Goal: Information Seeking & Learning: Learn about a topic

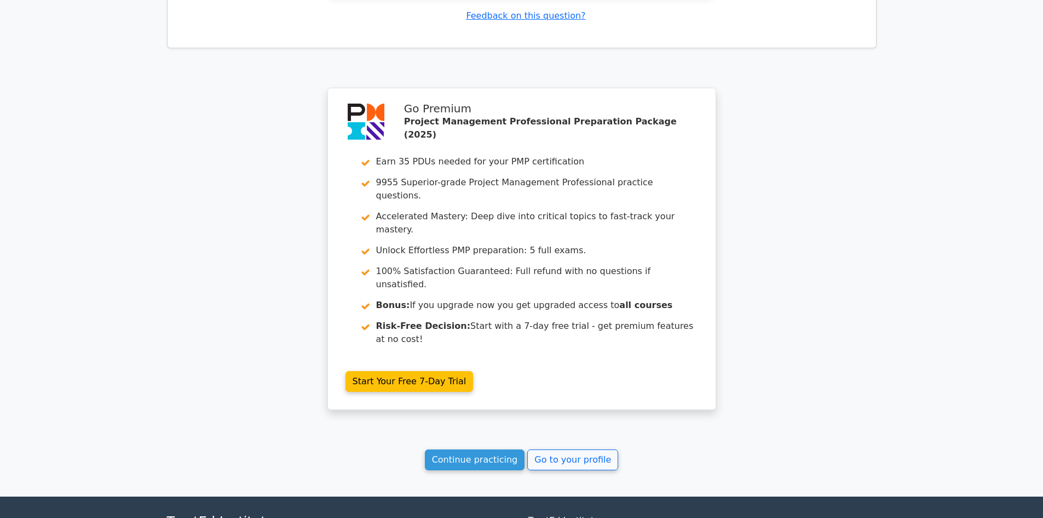
scroll to position [2052, 0]
click at [471, 449] on link "Continue practicing" at bounding box center [475, 459] width 100 height 21
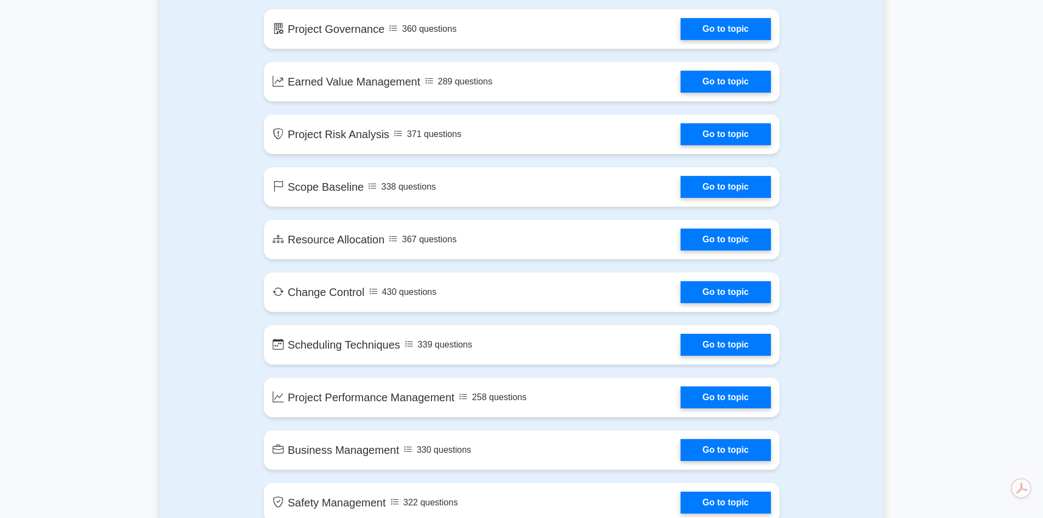
scroll to position [1752, 0]
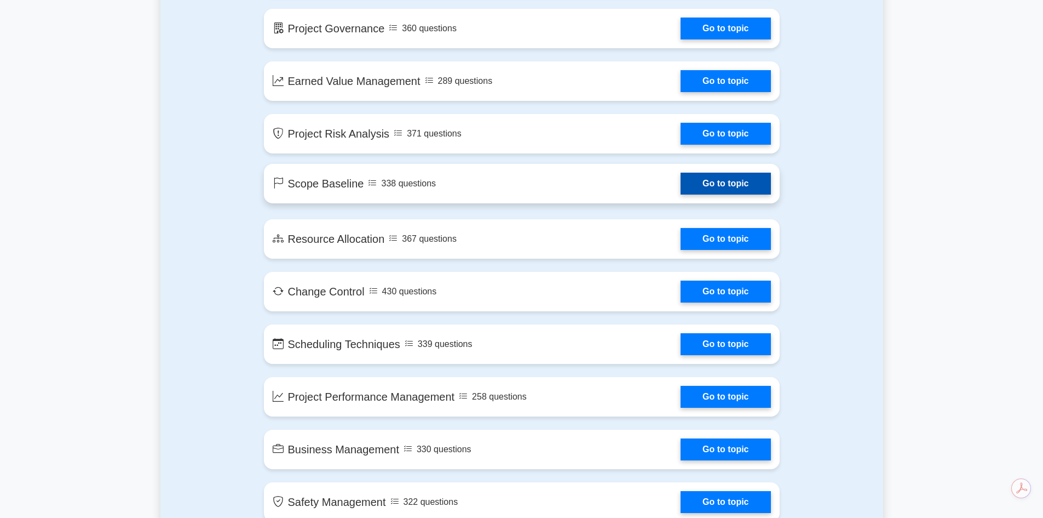
click at [709, 177] on link "Go to topic" at bounding box center [726, 184] width 90 height 22
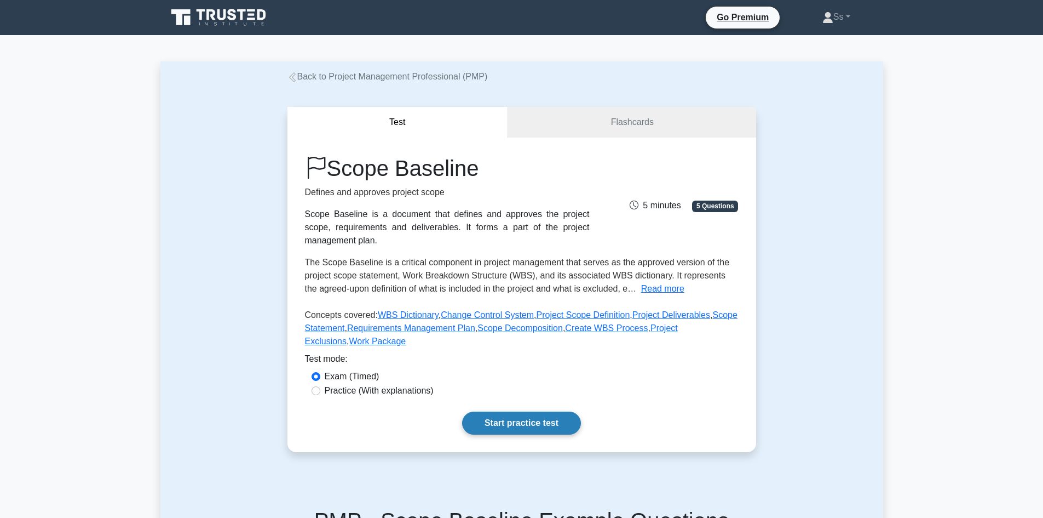
click at [493, 428] on link "Start practice test" at bounding box center [521, 422] width 119 height 23
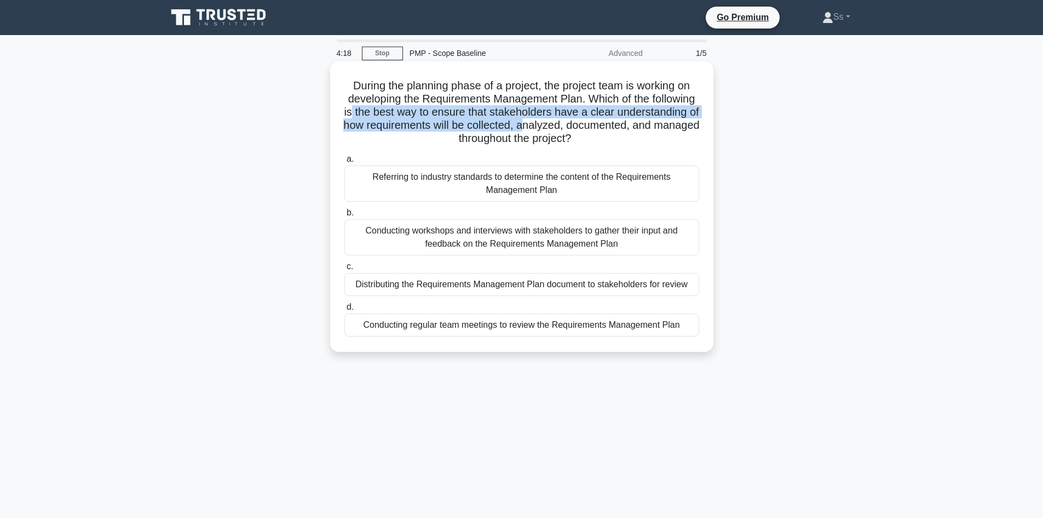
drag, startPoint x: 418, startPoint y: 113, endPoint x: 636, endPoint y: 125, distance: 218.3
click at [636, 125] on h5 "During the planning phase of a project, the project team is working on developi…" at bounding box center [521, 112] width 357 height 67
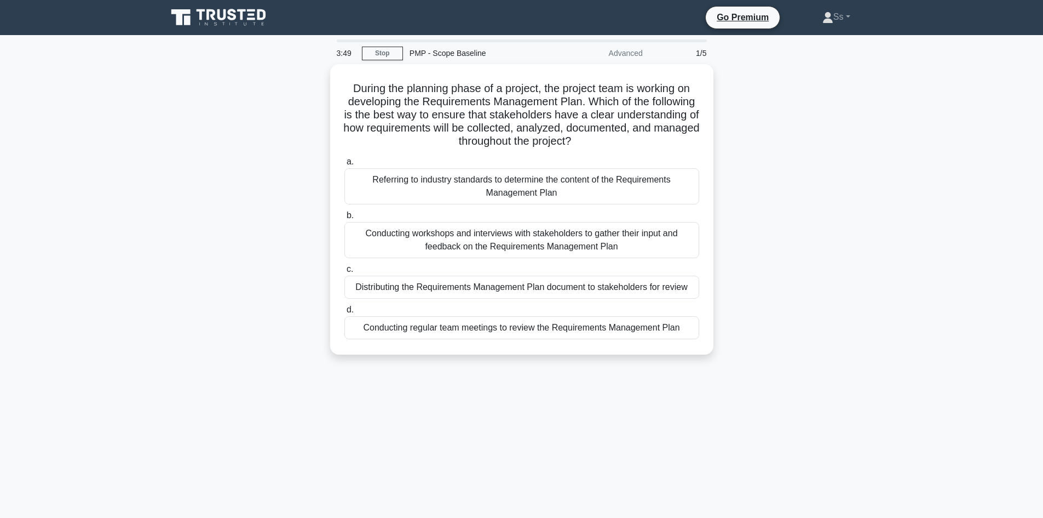
click at [859, 391] on div "3:49 Stop PMP - Scope Baseline Advanced 1/5 During the planning phase of a proj…" at bounding box center [521, 313] width 723 height 548
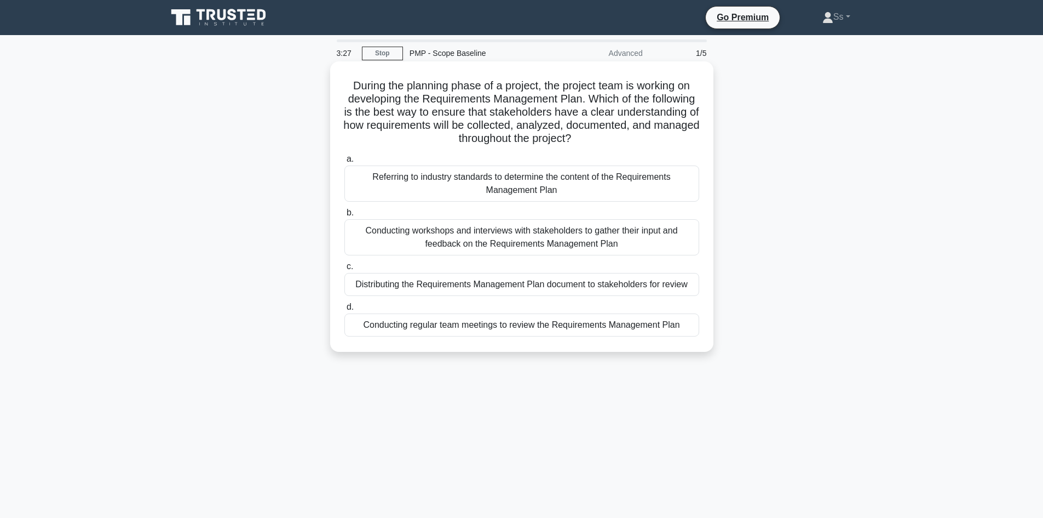
click at [575, 235] on div "Conducting workshops and interviews with stakeholders to gather their input and…" at bounding box center [521, 237] width 355 height 36
click at [344, 216] on input "b. Conducting workshops and interviews with stakeholders to gather their input …" at bounding box center [344, 212] width 0 height 7
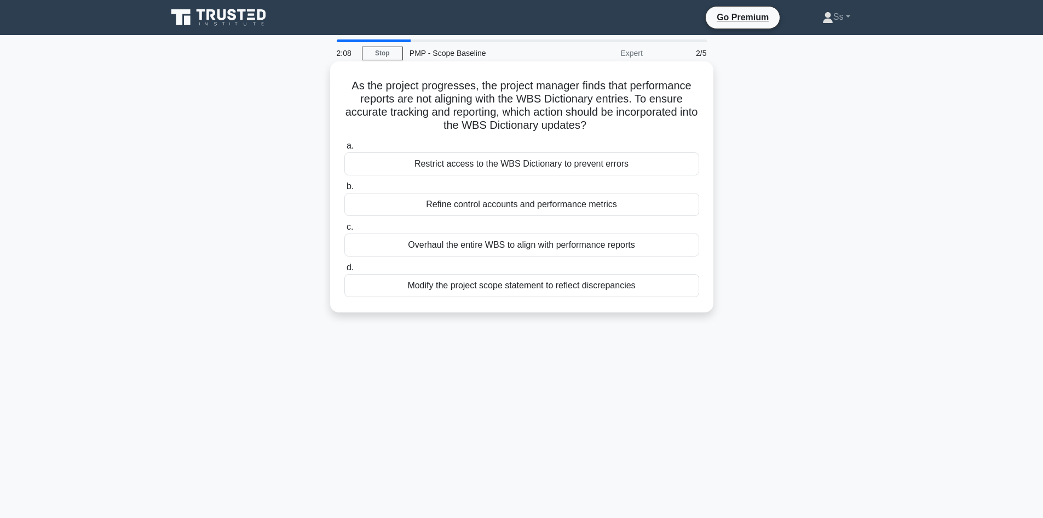
click at [553, 208] on div "Refine control accounts and performance metrics" at bounding box center [521, 204] width 355 height 23
click at [344, 190] on input "b. Refine control accounts and performance metrics" at bounding box center [344, 186] width 0 height 7
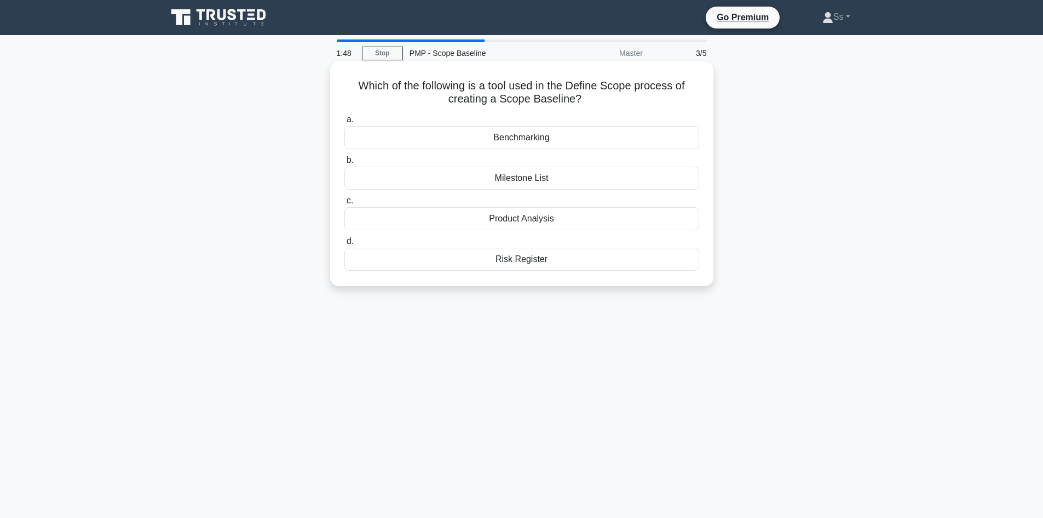
click at [537, 219] on div "Product Analysis" at bounding box center [521, 218] width 355 height 23
click at [344, 204] on input "c. Product Analysis" at bounding box center [344, 200] width 0 height 7
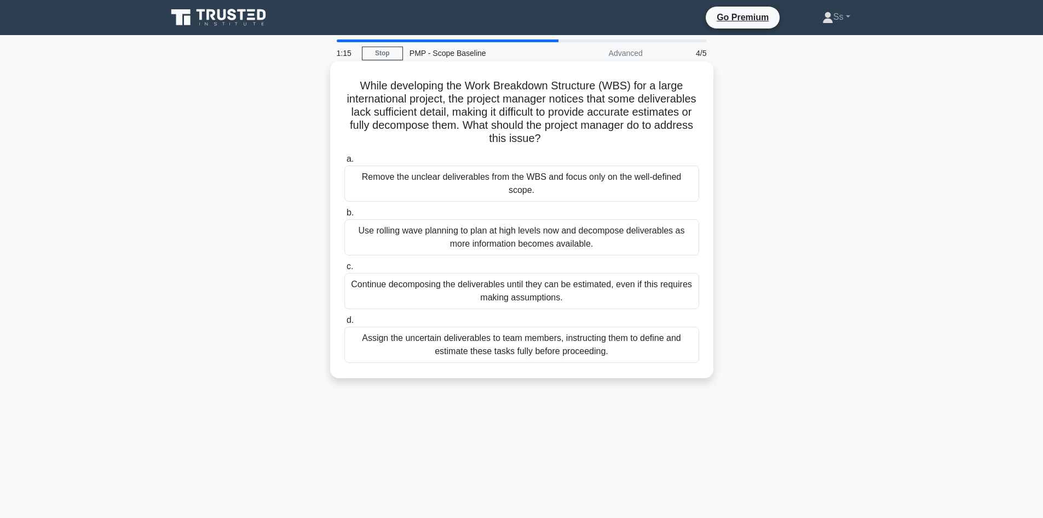
click at [479, 222] on div "Use rolling wave planning to plan at high levels now and decompose deliverables…" at bounding box center [521, 237] width 355 height 36
click at [344, 216] on input "b. Use rolling wave planning to plan at high levels now and decompose deliverab…" at bounding box center [344, 212] width 0 height 7
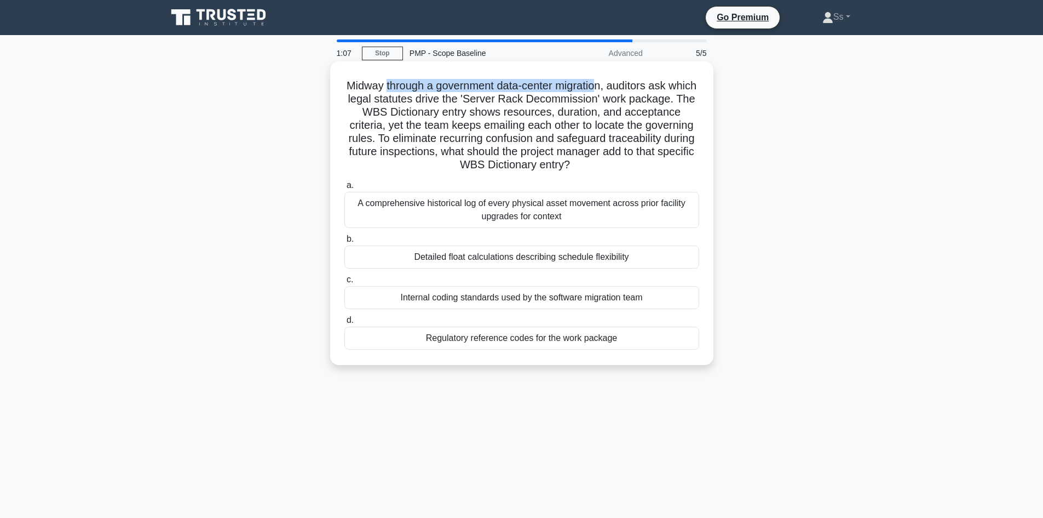
drag, startPoint x: 397, startPoint y: 84, endPoint x: 616, endPoint y: 82, distance: 218.5
click at [616, 82] on h5 "Midway through a government data-center migration, auditors ask which legal sta…" at bounding box center [521, 125] width 357 height 93
drag, startPoint x: 365, startPoint y: 98, endPoint x: 509, endPoint y: 97, distance: 144.0
click at [509, 97] on h5 "Midway through a government data-center migration, auditors ask which legal sta…" at bounding box center [521, 125] width 357 height 93
click at [498, 337] on div "Regulatory reference codes for the work package" at bounding box center [521, 337] width 355 height 23
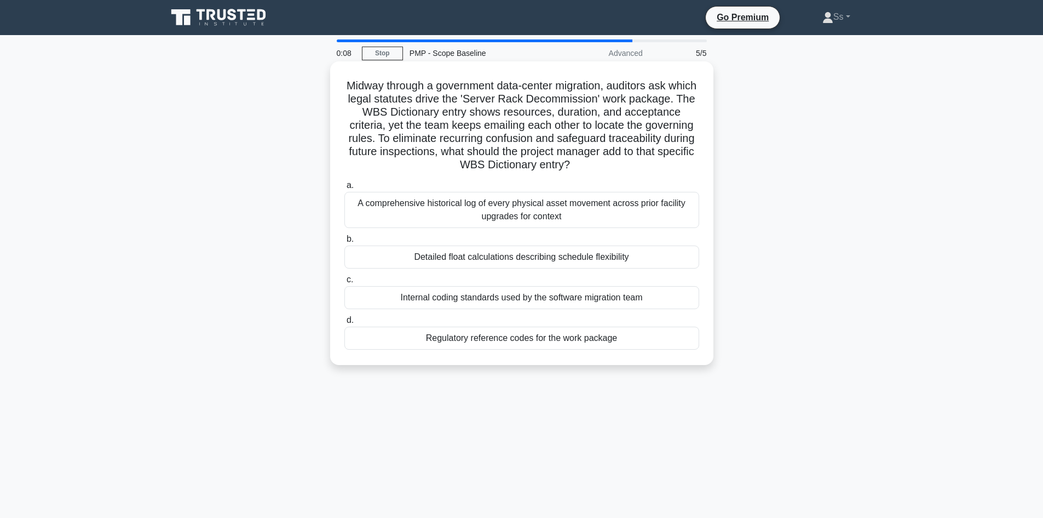
click at [344, 324] on input "d. Regulatory reference codes for the work package" at bounding box center [344, 320] width 0 height 7
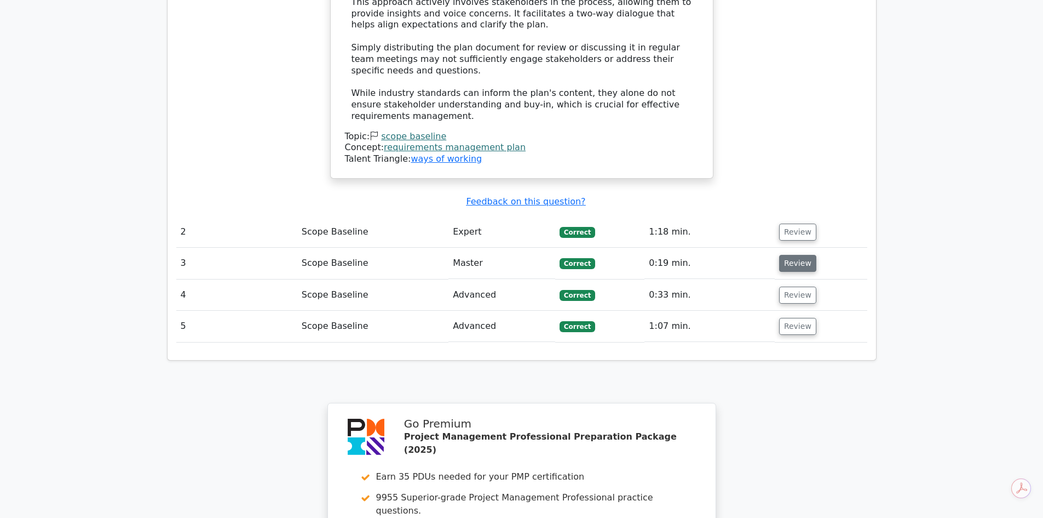
scroll to position [1323, 0]
click at [781, 317] on button "Review" at bounding box center [797, 325] width 37 height 17
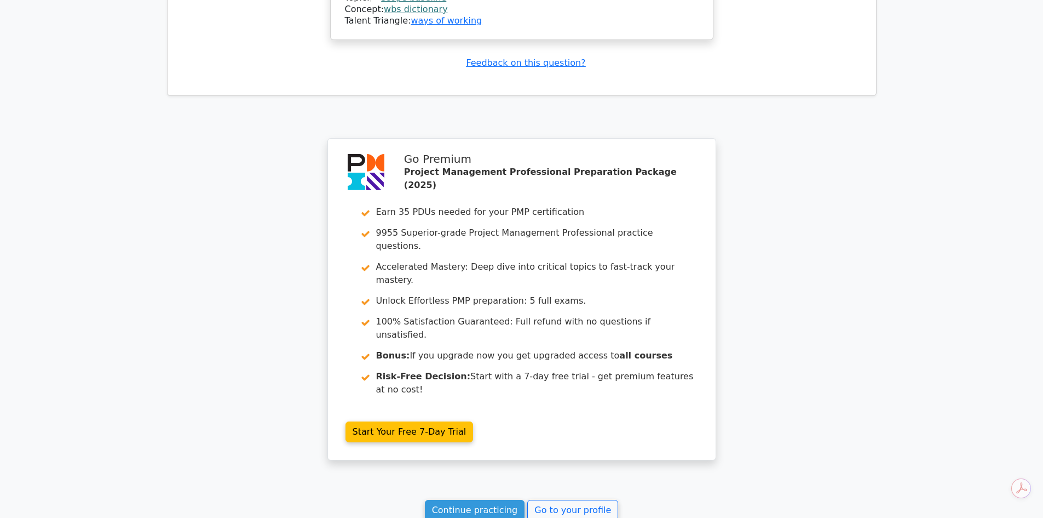
scroll to position [2146, 0]
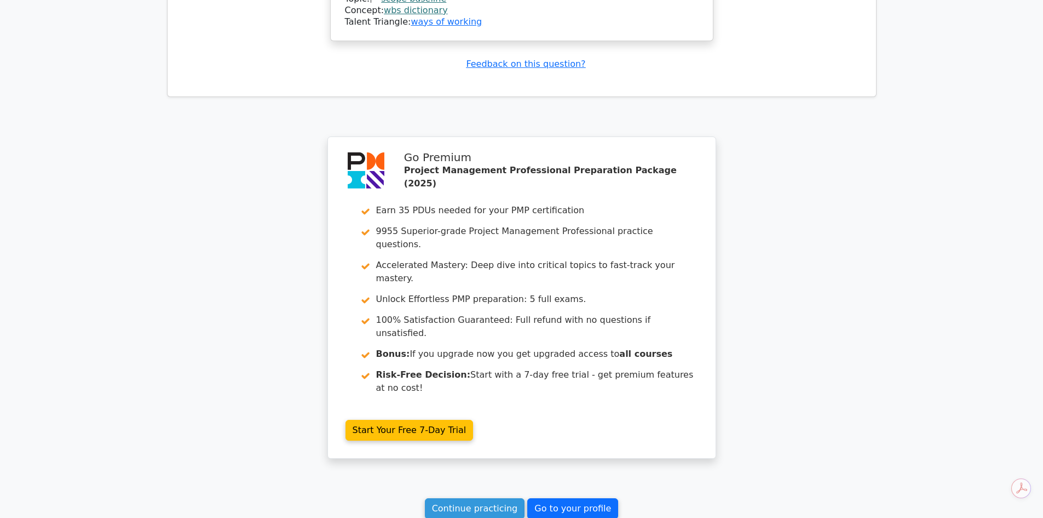
click at [563, 498] on link "Go to your profile" at bounding box center [572, 508] width 91 height 21
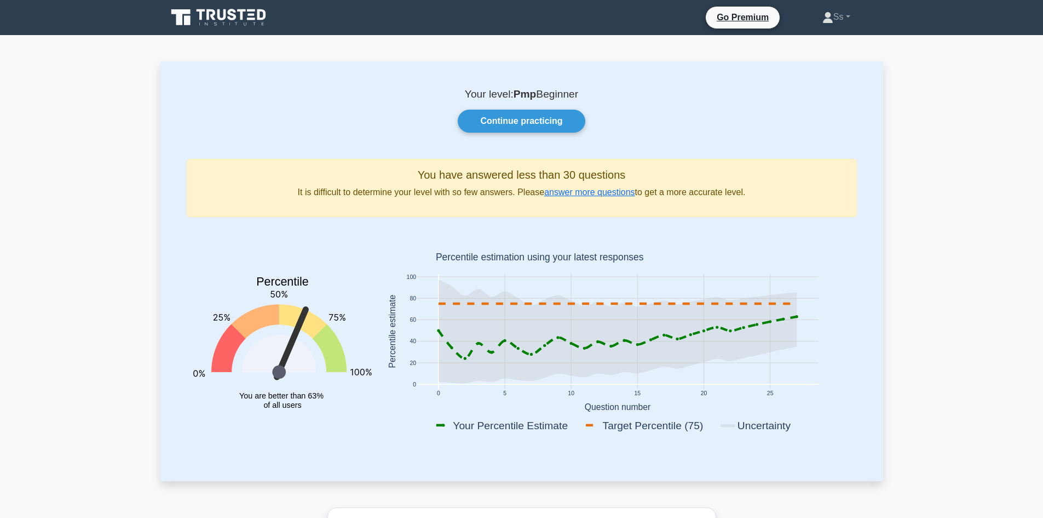
drag, startPoint x: 524, startPoint y: 123, endPoint x: 522, endPoint y: 136, distance: 12.6
click at [524, 123] on link "Continue practicing" at bounding box center [521, 121] width 127 height 23
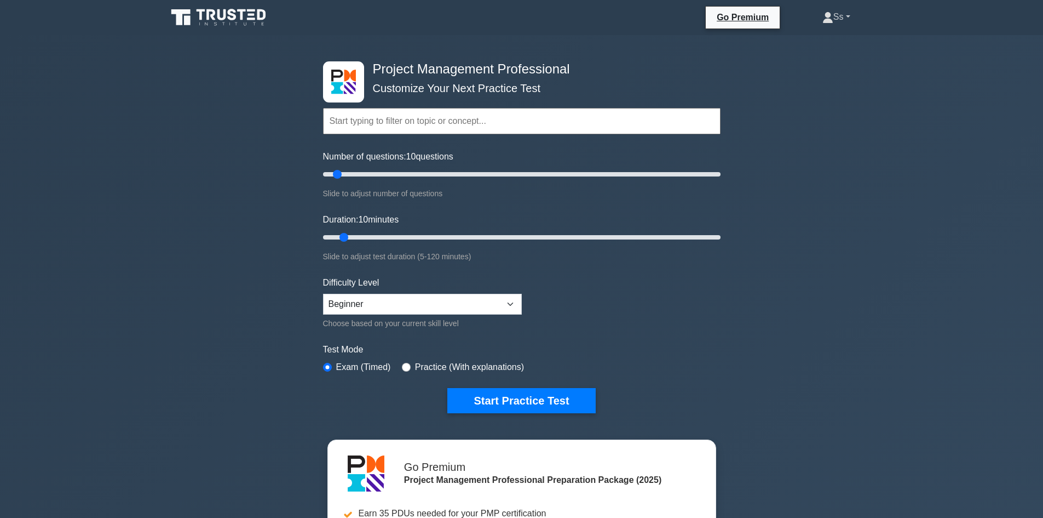
click at [849, 19] on link "Ss" at bounding box center [836, 17] width 81 height 22
click at [818, 47] on link "Profile" at bounding box center [840, 43] width 87 height 18
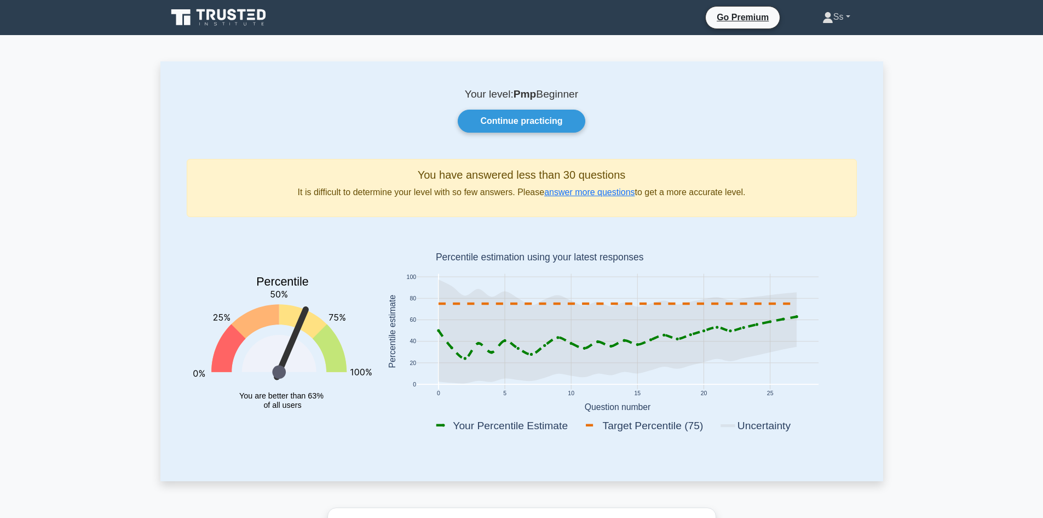
click at [850, 18] on link "Ss" at bounding box center [836, 17] width 81 height 22
click at [809, 66] on link "Settings" at bounding box center [840, 60] width 87 height 18
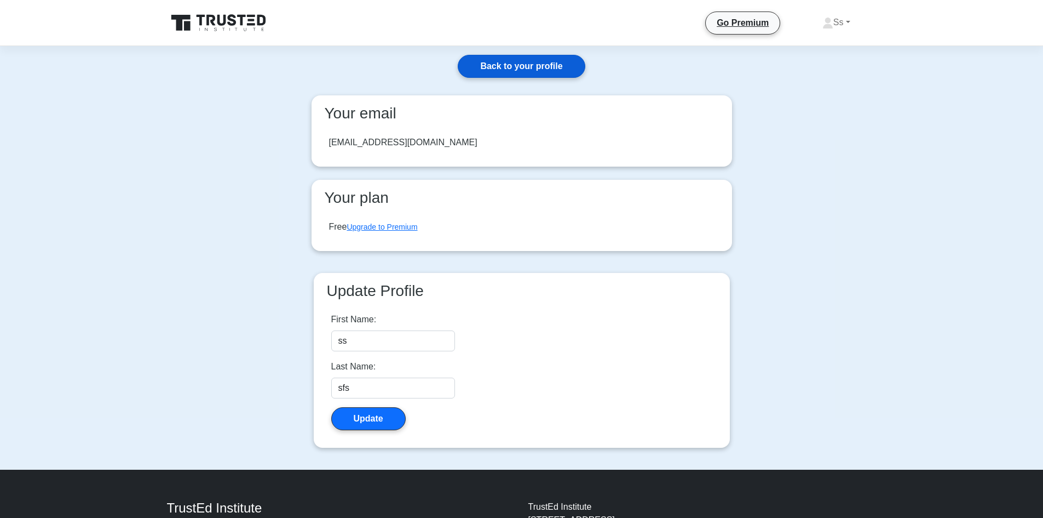
click at [507, 63] on link "Back to your profile" at bounding box center [521, 66] width 127 height 23
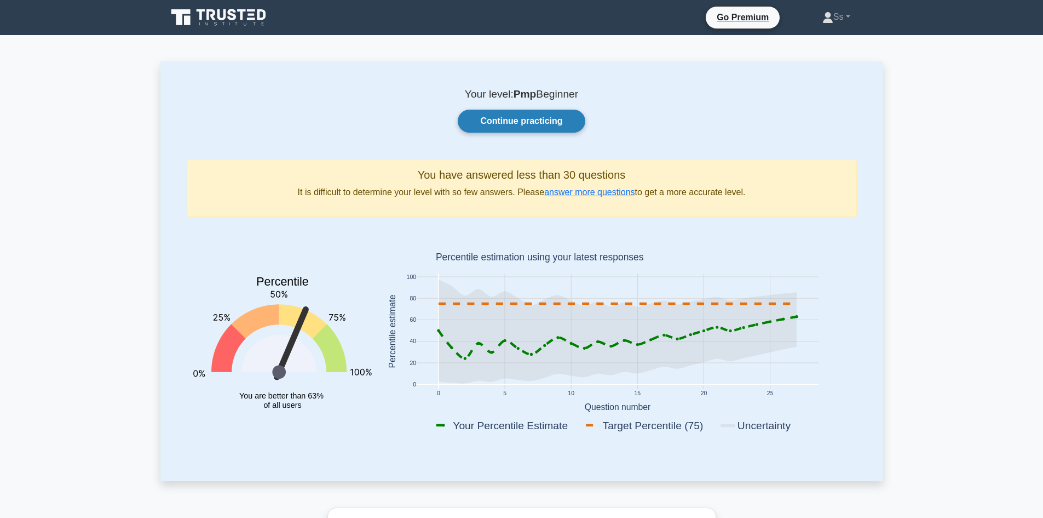
click at [514, 120] on link "Continue practicing" at bounding box center [521, 121] width 127 height 23
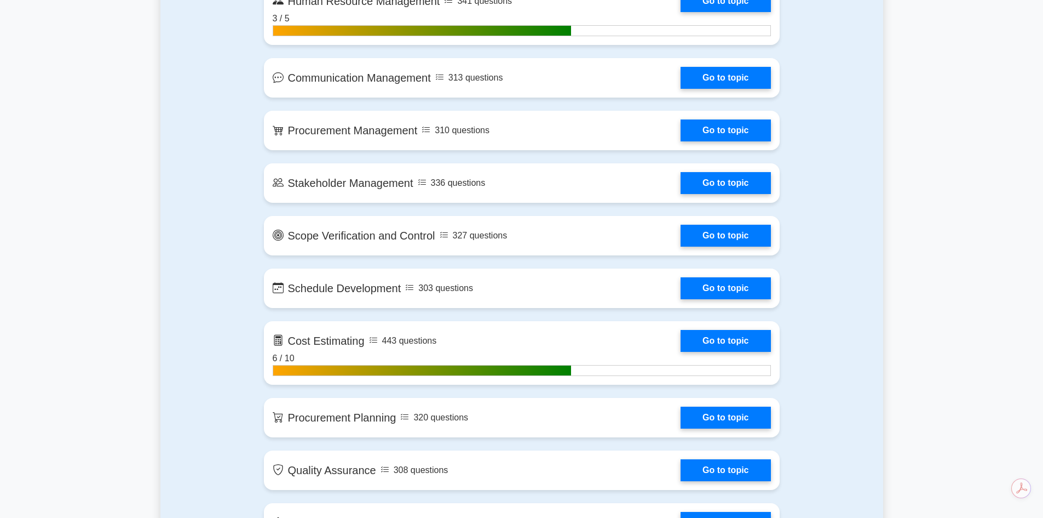
scroll to position [1150, 0]
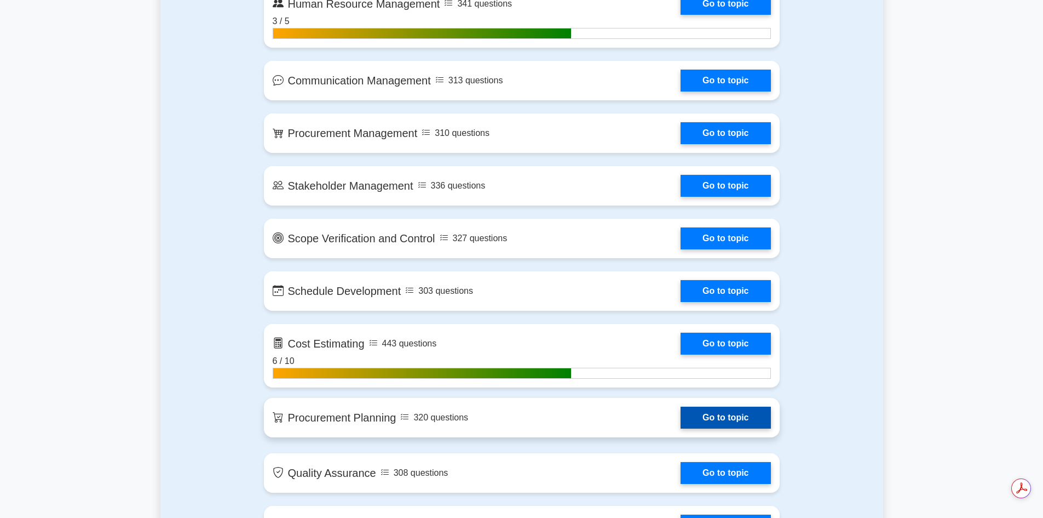
click at [735, 418] on link "Go to topic" at bounding box center [726, 417] width 90 height 22
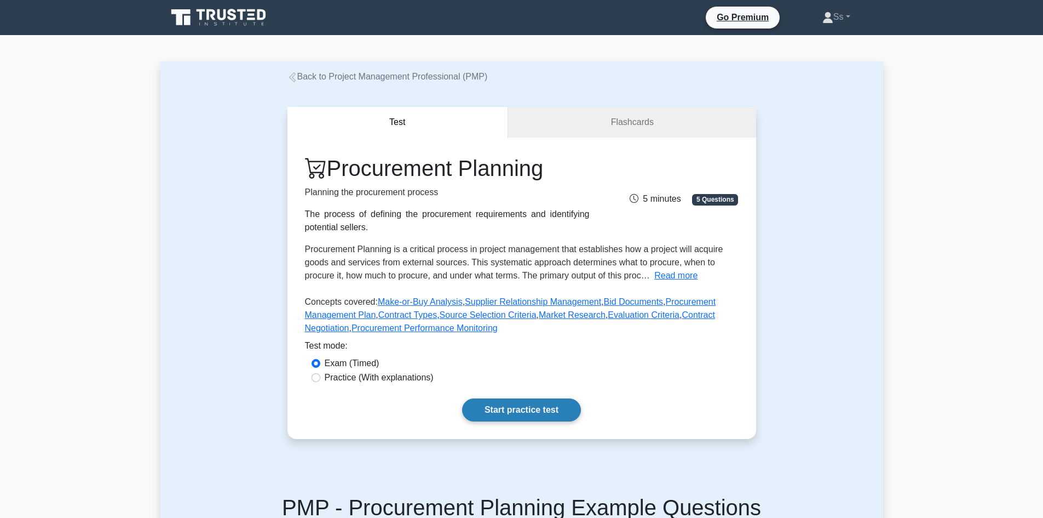
click at [532, 403] on link "Start practice test" at bounding box center [521, 409] width 119 height 23
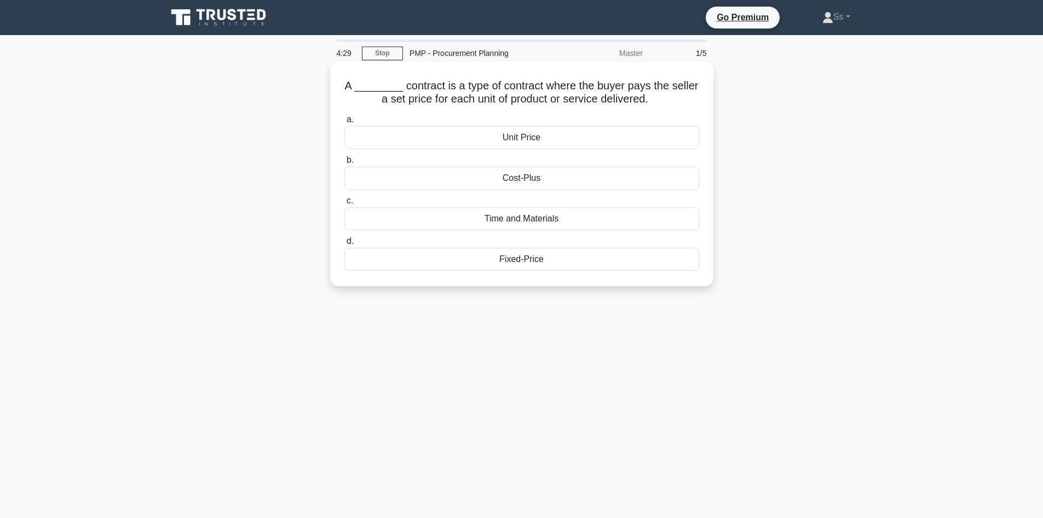
click at [518, 261] on div "Fixed-Price" at bounding box center [521, 259] width 355 height 23
click at [344, 245] on input "d. Fixed-Price" at bounding box center [344, 241] width 0 height 7
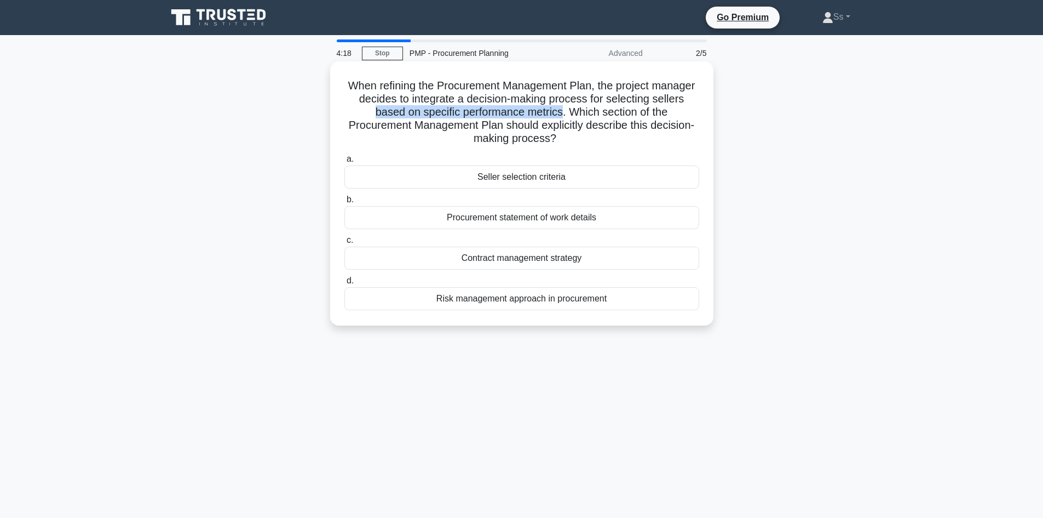
drag, startPoint x: 385, startPoint y: 108, endPoint x: 580, endPoint y: 111, distance: 195.0
click at [580, 111] on h5 "When refining the Procurement Management Plan, the project manager decides to i…" at bounding box center [521, 112] width 357 height 67
click at [525, 177] on div "Seller selection criteria" at bounding box center [521, 176] width 355 height 23
click at [344, 163] on input "a. Seller selection criteria" at bounding box center [344, 159] width 0 height 7
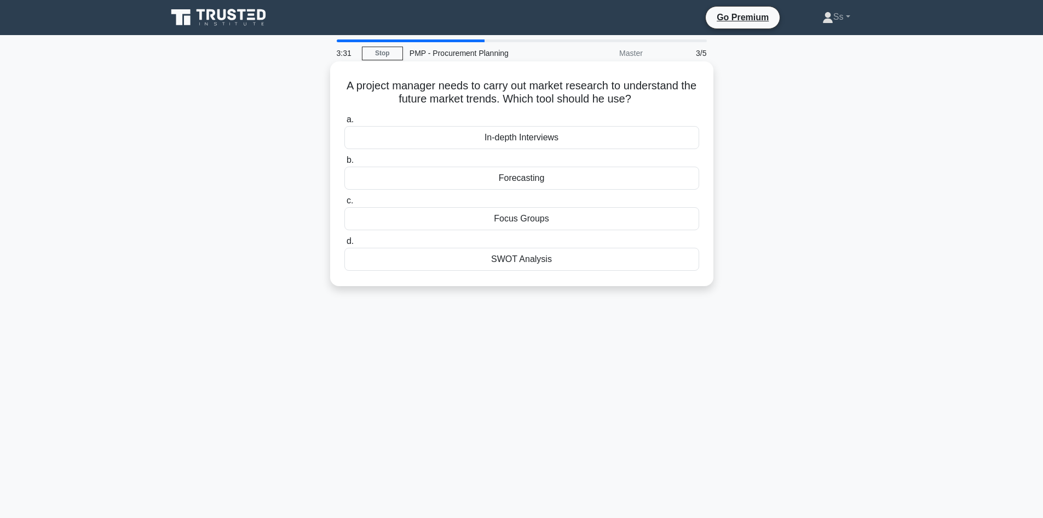
click at [537, 177] on div "Forecasting" at bounding box center [521, 177] width 355 height 23
click at [344, 164] on input "b. Forecasting" at bounding box center [344, 160] width 0 height 7
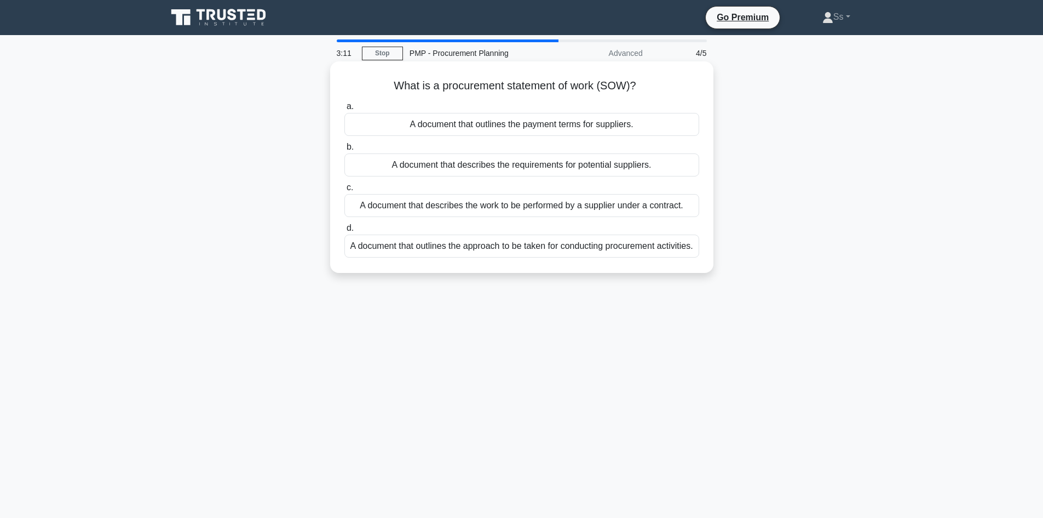
click at [518, 208] on div "A document that describes the work to be performed by a supplier under a contra…" at bounding box center [521, 205] width 355 height 23
click at [344, 191] on input "c. A document that describes the work to be performed by a supplier under a con…" at bounding box center [344, 187] width 0 height 7
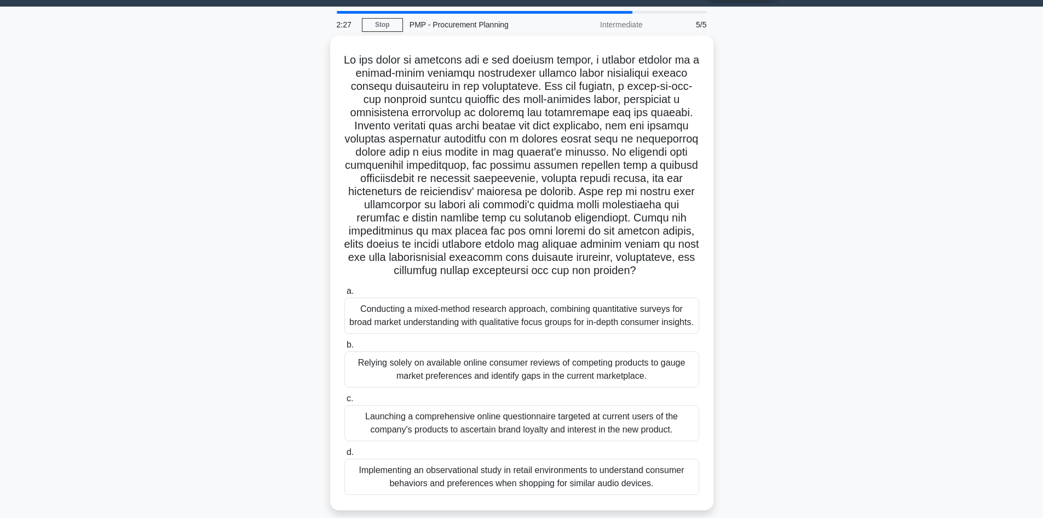
scroll to position [74, 0]
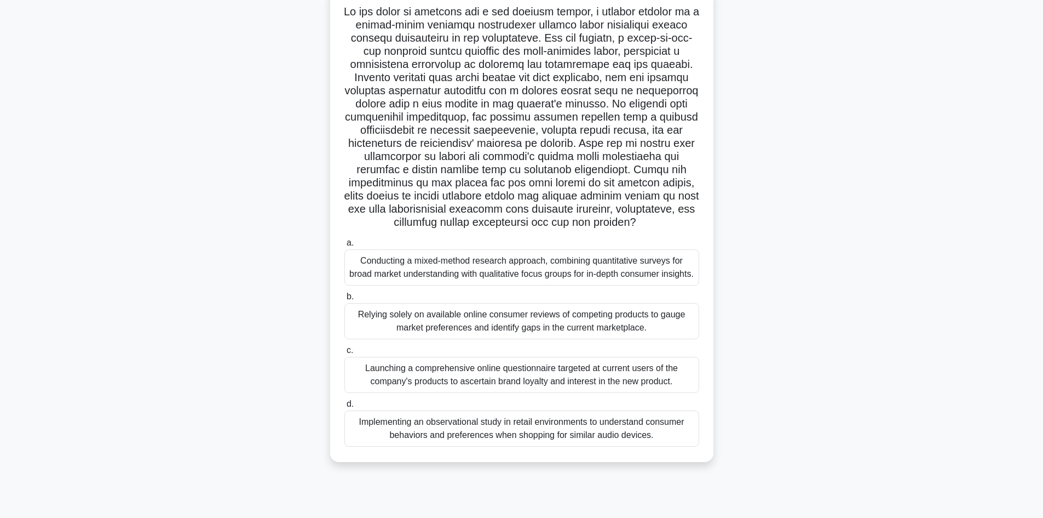
click at [495, 285] on div "Conducting a mixed-method research approach, combining quantitative surveys for…" at bounding box center [521, 267] width 355 height 36
click at [344, 246] on input "a. Conducting a mixed-method research approach, combining quantitative surveys …" at bounding box center [344, 242] width 0 height 7
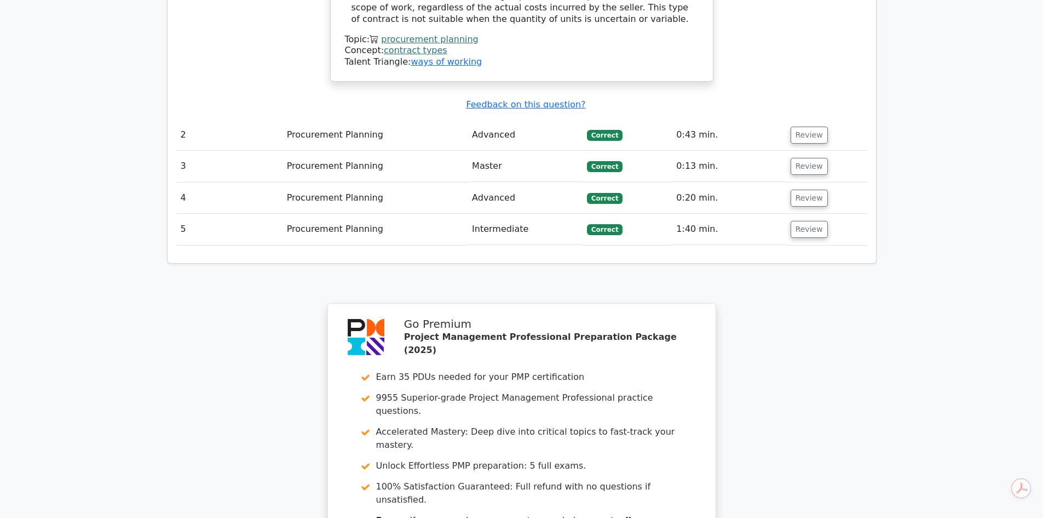
scroll to position [1516, 0]
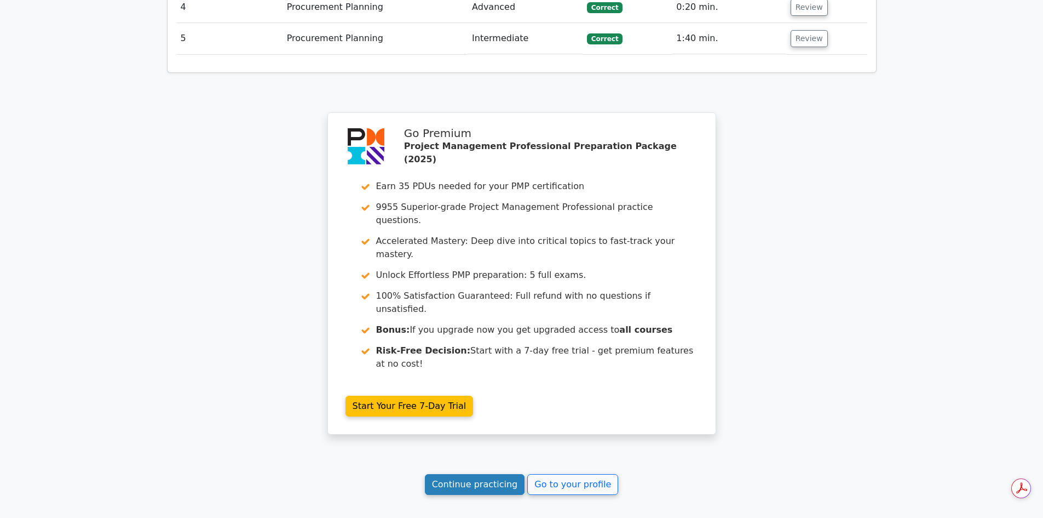
click at [473, 474] on link "Continue practicing" at bounding box center [475, 484] width 100 height 21
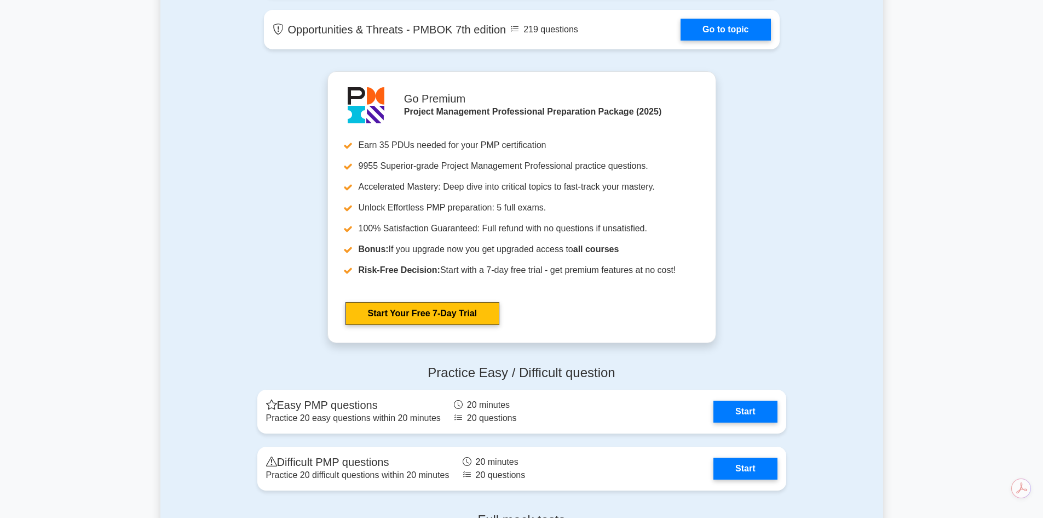
scroll to position [2956, 0]
